Goal: Communication & Community: Answer question/provide support

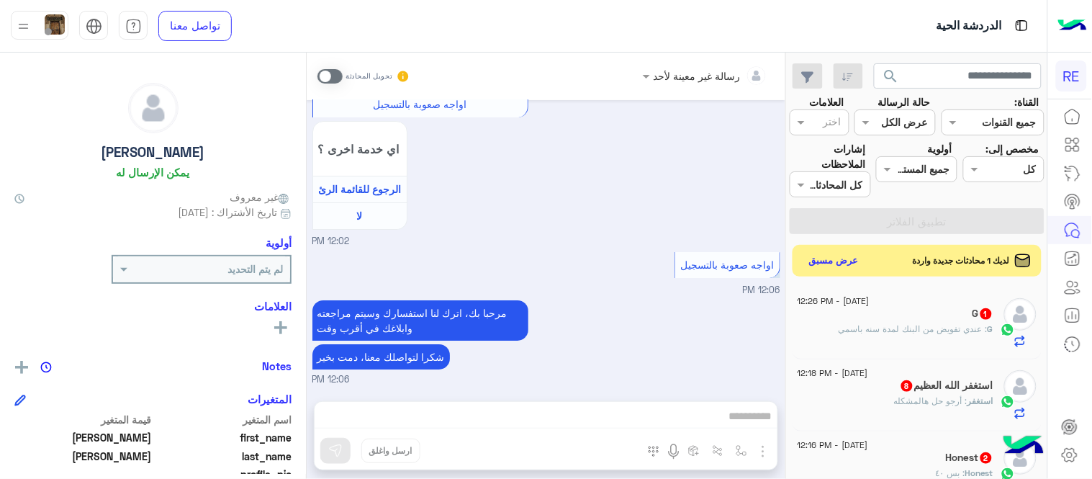
click at [867, 320] on div "G 1" at bounding box center [896, 314] width 196 height 15
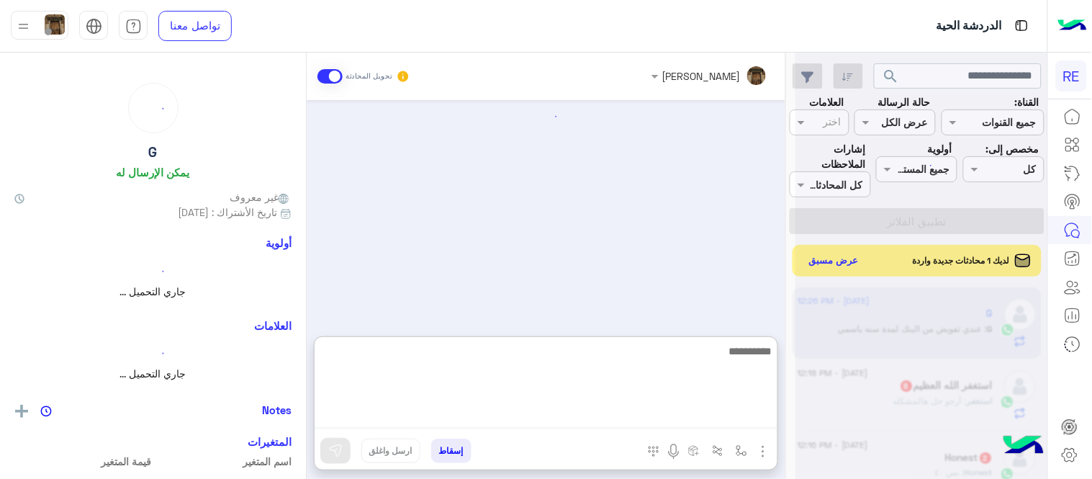
click at [605, 407] on textarea at bounding box center [546, 385] width 463 height 86
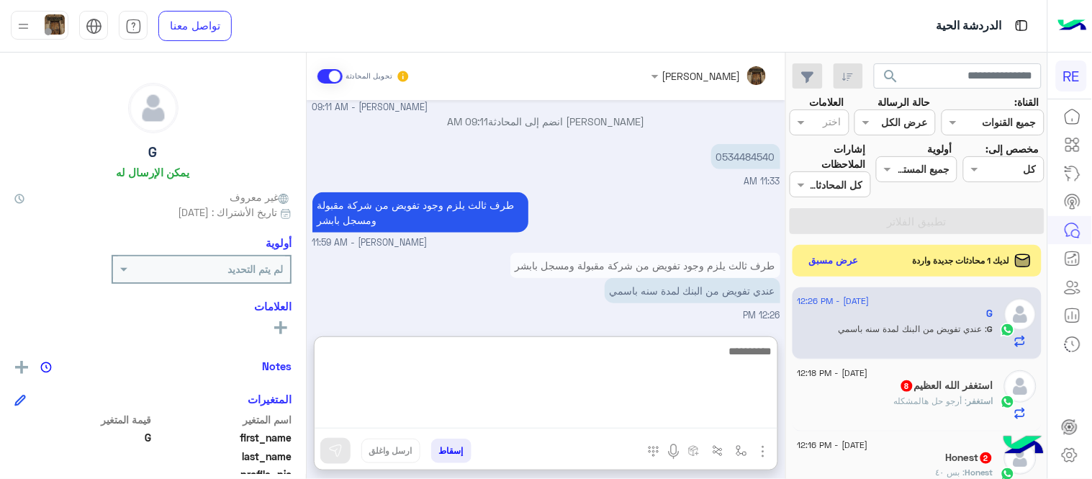
type textarea "*"
click at [621, 387] on textarea "*" at bounding box center [546, 385] width 463 height 86
type textarea "*"
type textarea "**********"
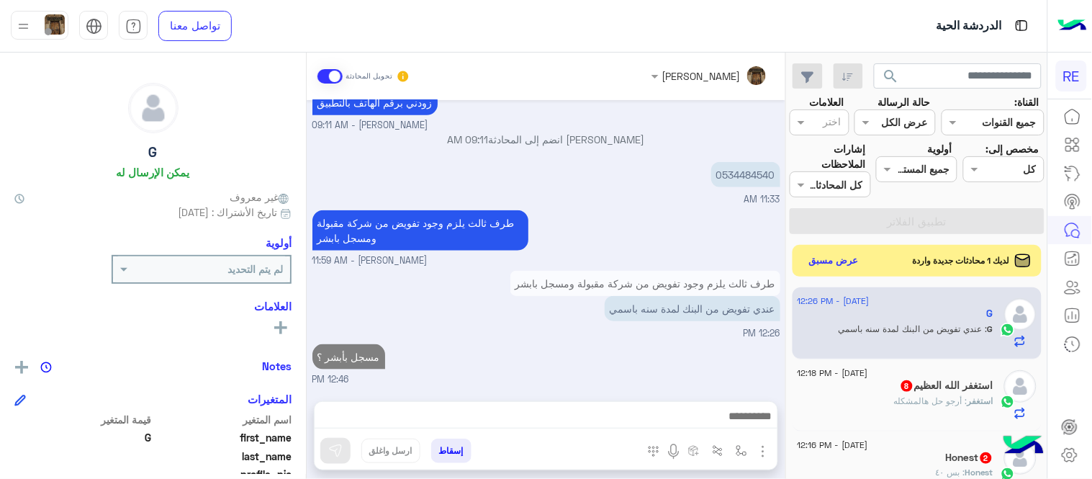
scroll to position [333, 0]
click at [948, 389] on h5 "استغفر [DEMOGRAPHIC_DATA] العظيم 8" at bounding box center [947, 385] width 94 height 12
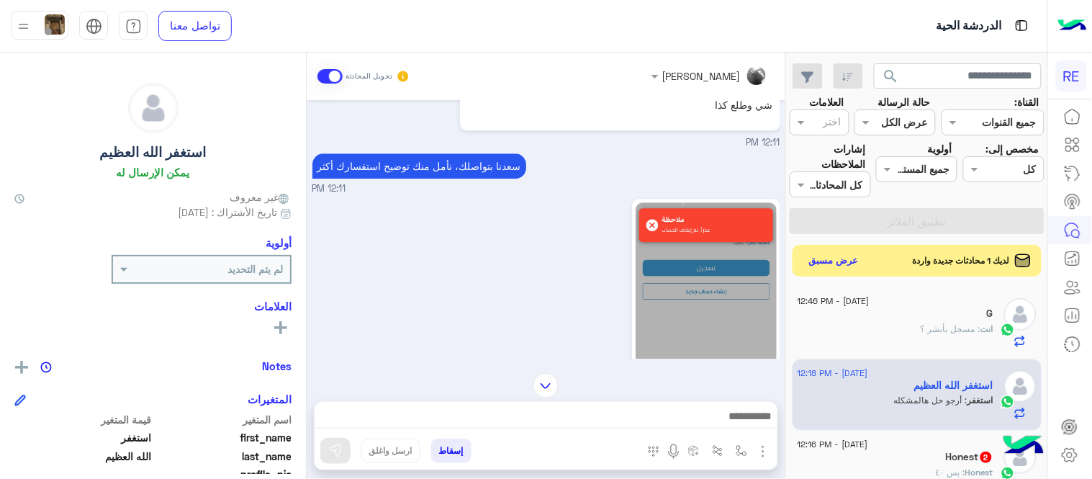
scroll to position [1273, 0]
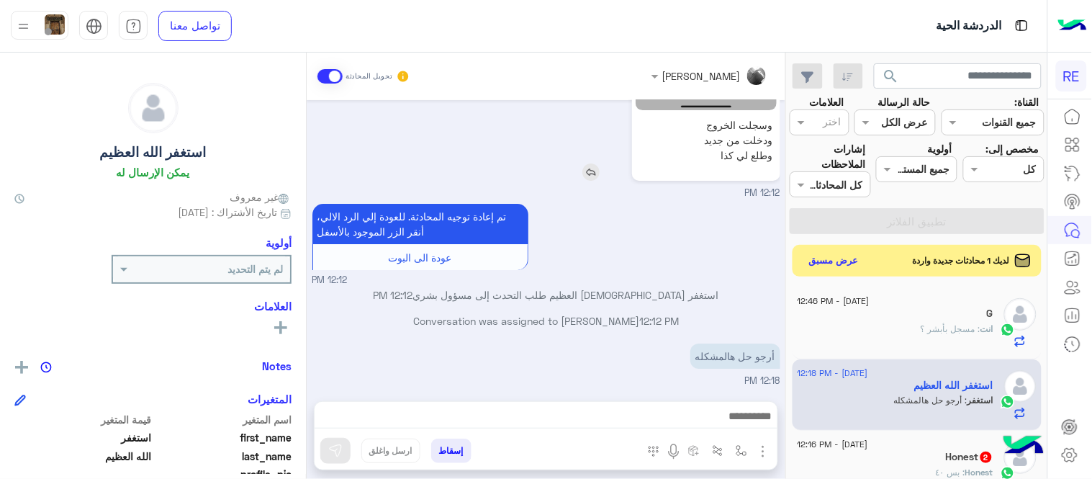
click at [707, 104] on img at bounding box center [706, 22] width 140 height 175
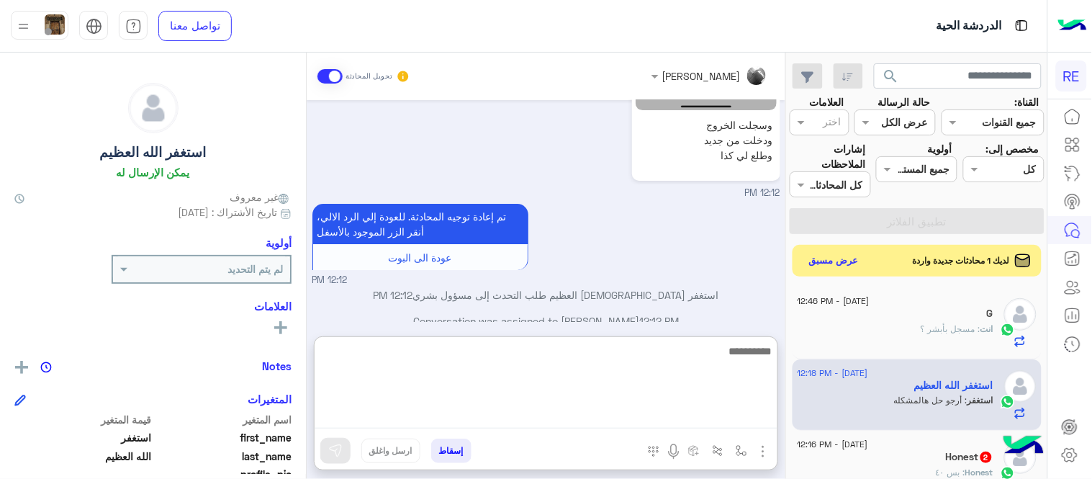
click at [688, 416] on textarea at bounding box center [546, 385] width 463 height 86
type textarea "**********"
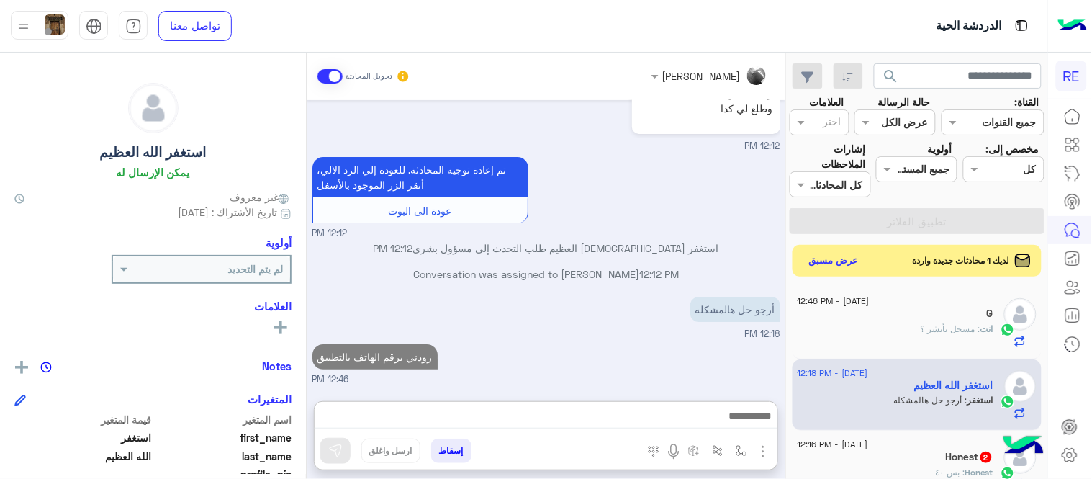
click at [751, 318] on div "[DATE] يمكنك الاطلاع على شروط الانضمام لرحلة ك (كابتن ) الموجودة بالصورة أعلاه،…" at bounding box center [546, 243] width 479 height 287
click at [912, 463] on div "Honest 2" at bounding box center [896, 458] width 196 height 15
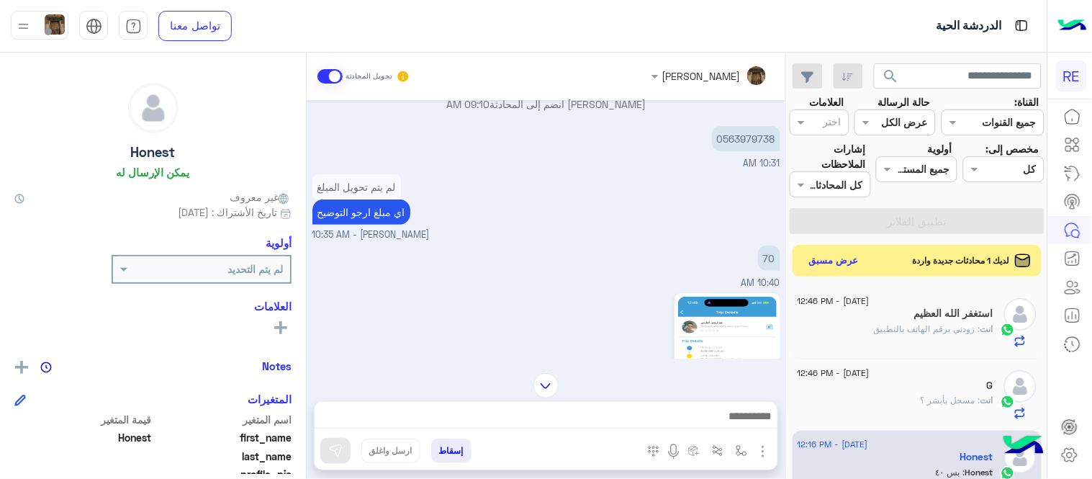
scroll to position [49, 0]
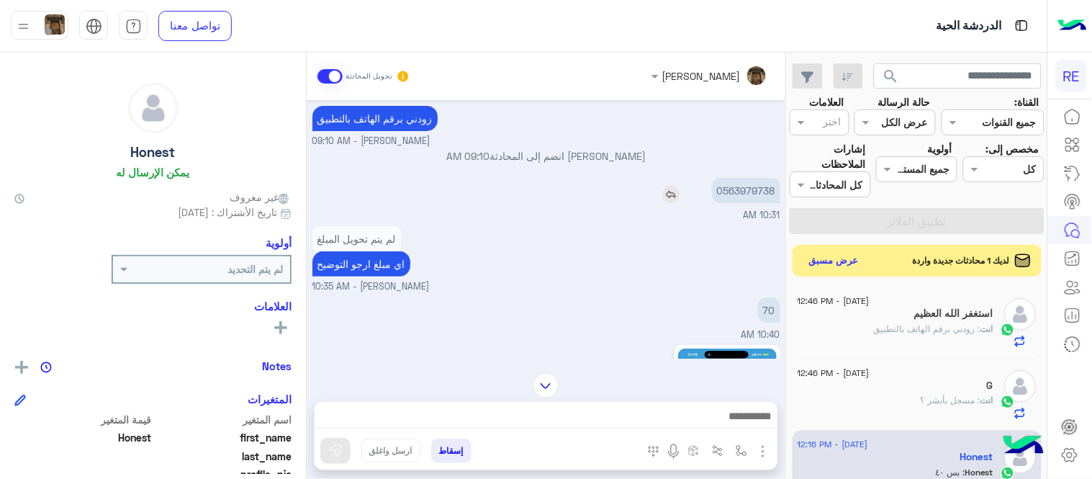
click at [732, 180] on p "0563979738" at bounding box center [746, 190] width 68 height 25
copy p "0563979738"
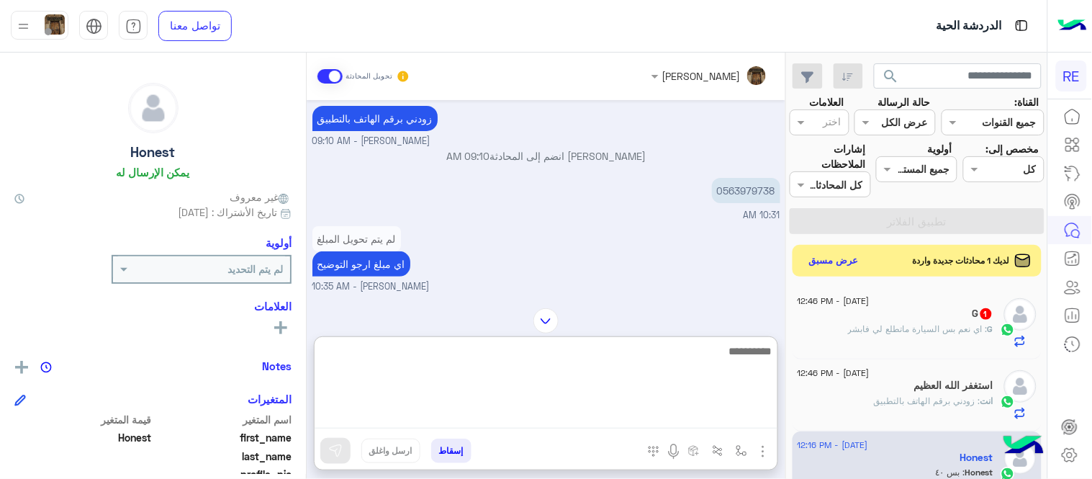
click at [507, 419] on textarea at bounding box center [546, 385] width 463 height 86
type textarea "**********"
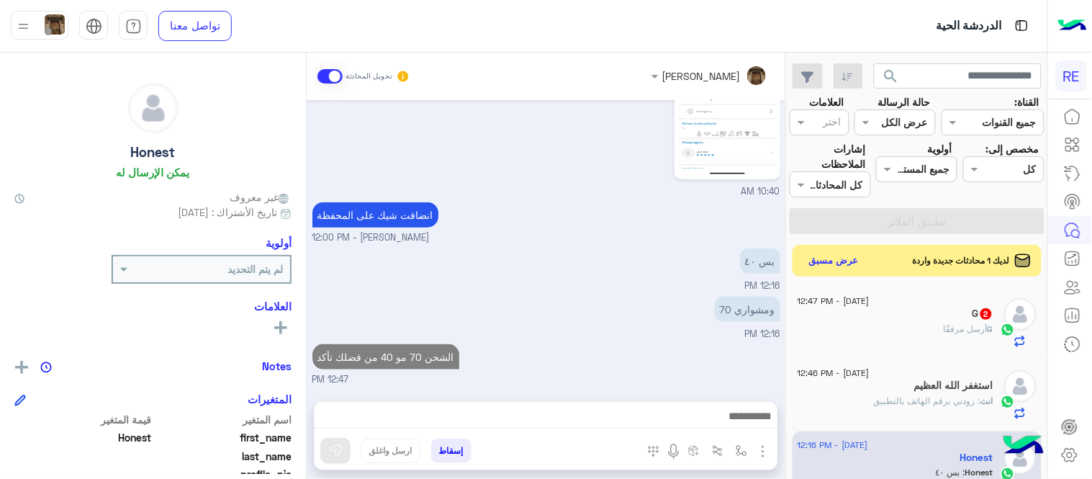
scroll to position [396, 0]
click at [595, 321] on div "[PERSON_NAME] تحويل المحادثة [DATE] [PERSON_NAME] وضع التسليم للمحادثات نشط 09:…" at bounding box center [546, 269] width 479 height 432
drag, startPoint x: 792, startPoint y: 284, endPoint x: 796, endPoint y: 258, distance: 26.9
click at [796, 258] on div "search القناة: القناه جميع القنوات حالة الرسالة القناه عرض الكل العلامات اختر م…" at bounding box center [917, 269] width 261 height 432
drag, startPoint x: 692, startPoint y: 359, endPoint x: 664, endPoint y: 376, distance: 33.0
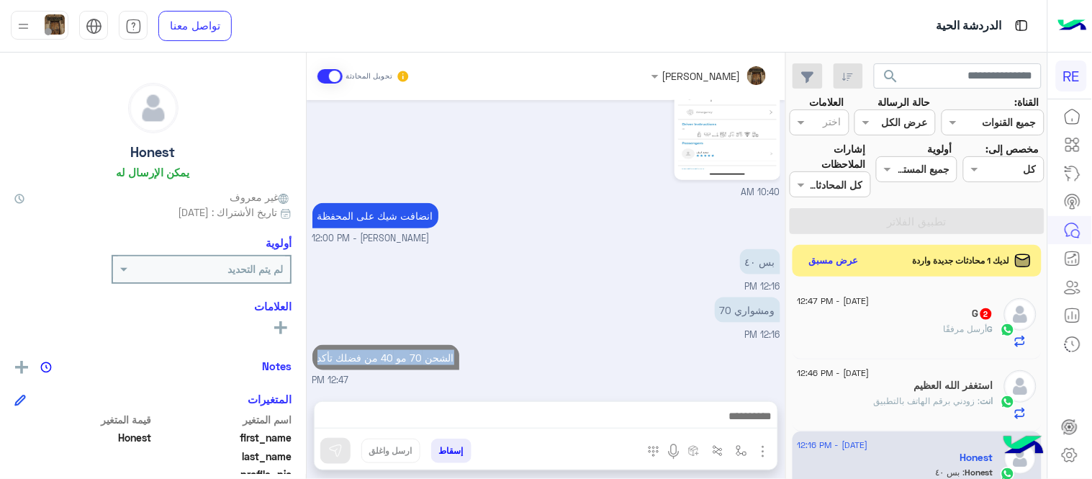
click at [664, 376] on div "الشحن 70 مو 40 من فضلك تأكد 12:47 PM" at bounding box center [546, 364] width 468 height 46
click at [664, 376] on small "12:47 PM" at bounding box center [546, 381] width 468 height 14
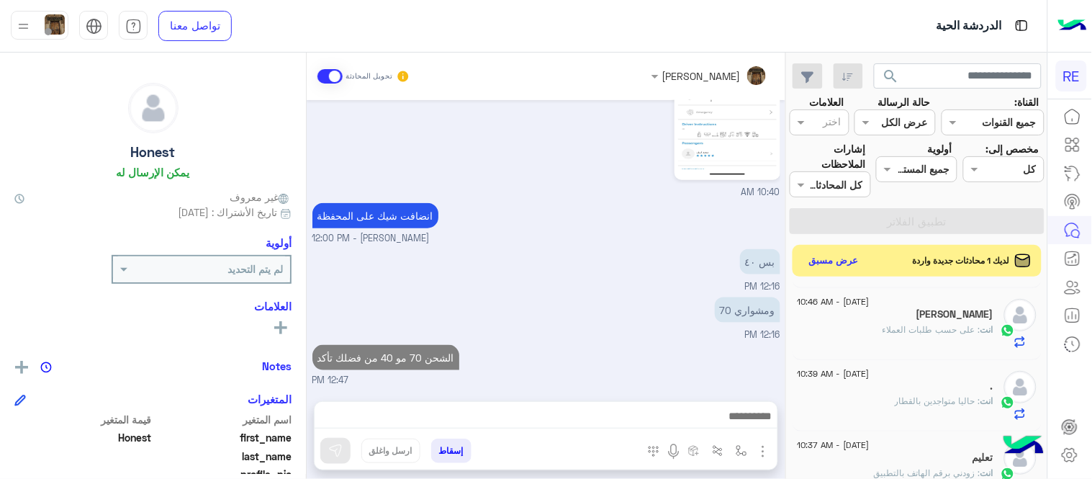
scroll to position [0, 0]
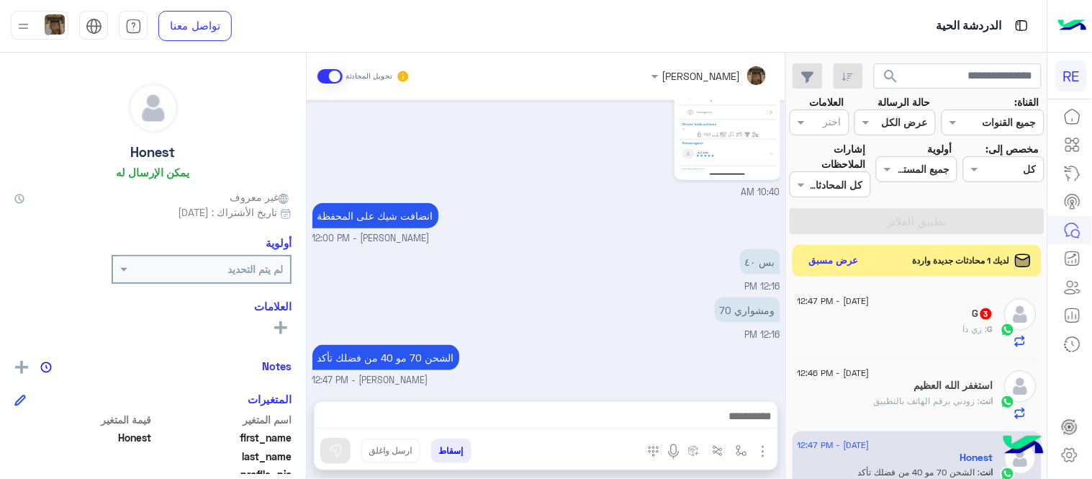
click at [598, 299] on div "ومشواري 70 12:16 PM" at bounding box center [546, 318] width 468 height 48
click at [840, 268] on button "عرض مسبق" at bounding box center [834, 260] width 60 height 19
